Goal: Use online tool/utility: Utilize a website feature to perform a specific function

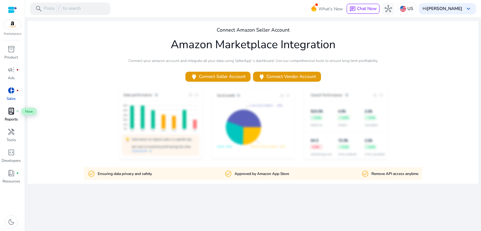
click at [14, 111] on span "lab_profile" at bounding box center [12, 111] width 8 height 8
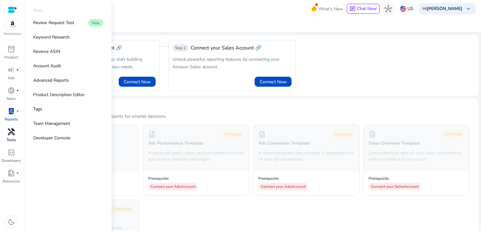
click at [10, 133] on span "handyman" at bounding box center [12, 132] width 8 height 8
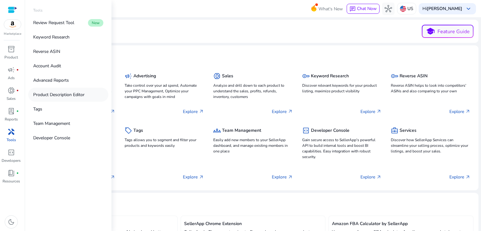
click at [51, 93] on p "Product Description Editor" at bounding box center [58, 94] width 51 height 7
